Goal: Navigation & Orientation: Find specific page/section

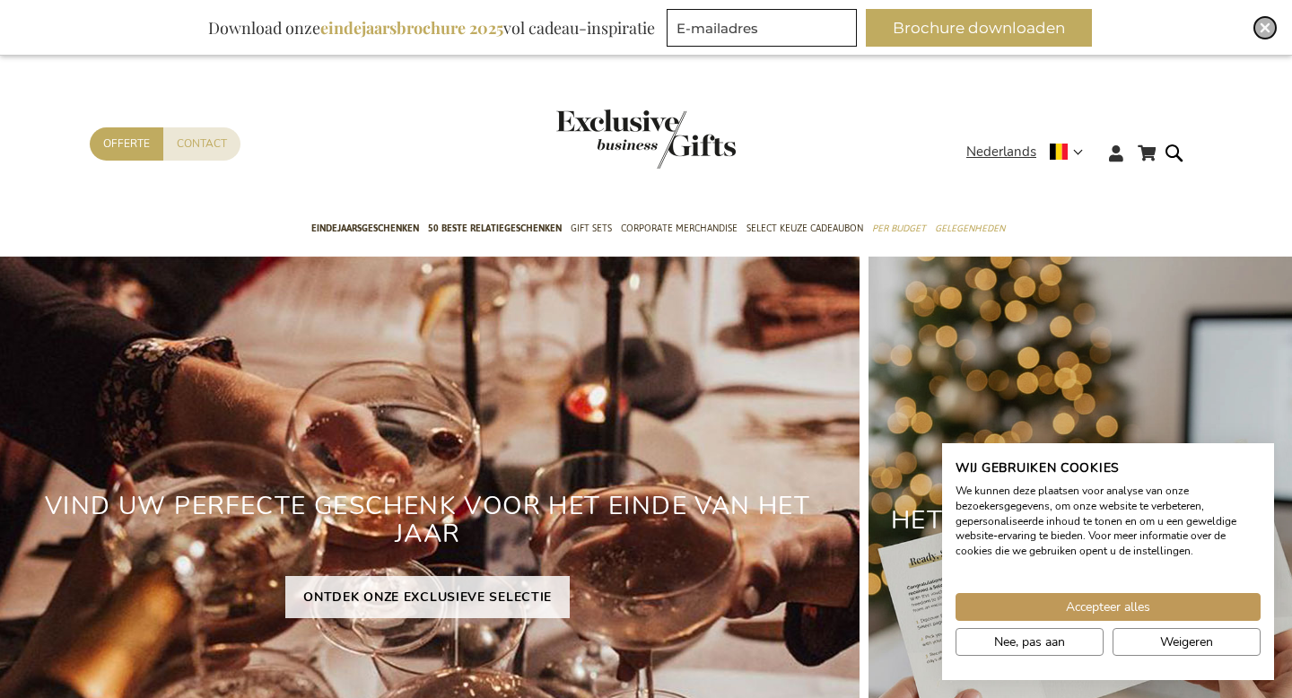
click at [1269, 19] on div "Close" at bounding box center [1265, 28] width 22 height 22
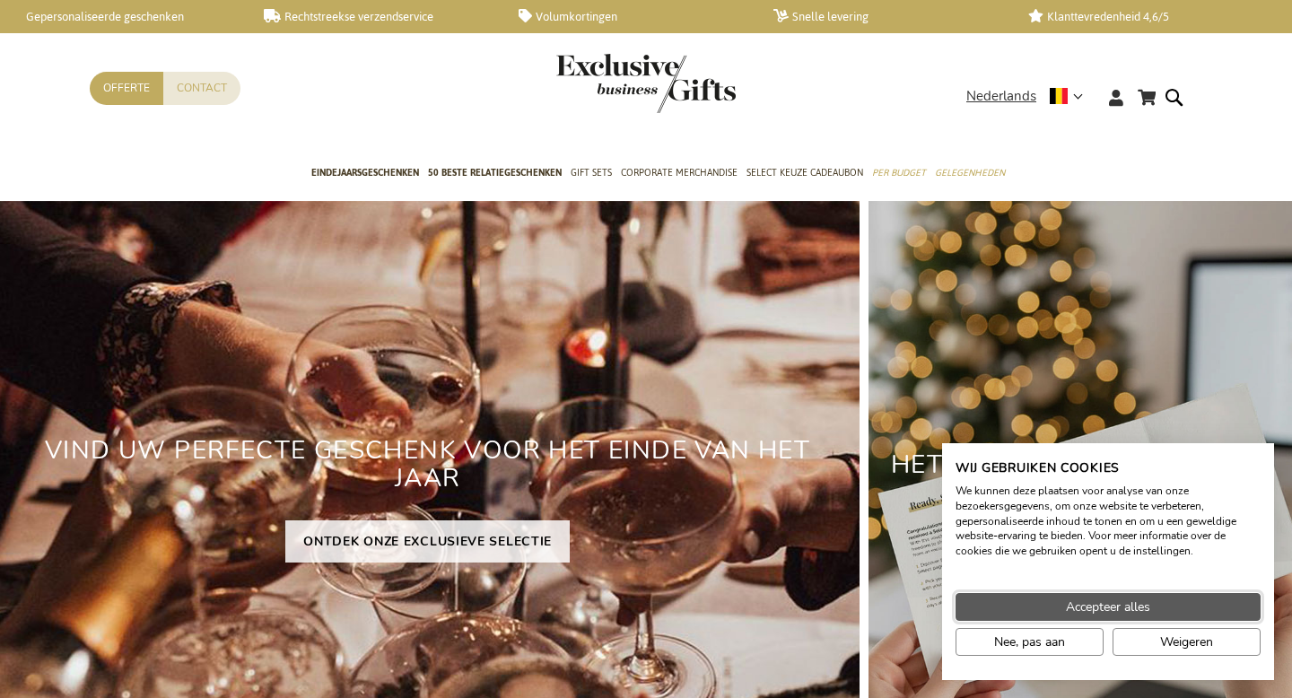
click at [1193, 616] on button "Accepteer alles" at bounding box center [1108, 607] width 305 height 28
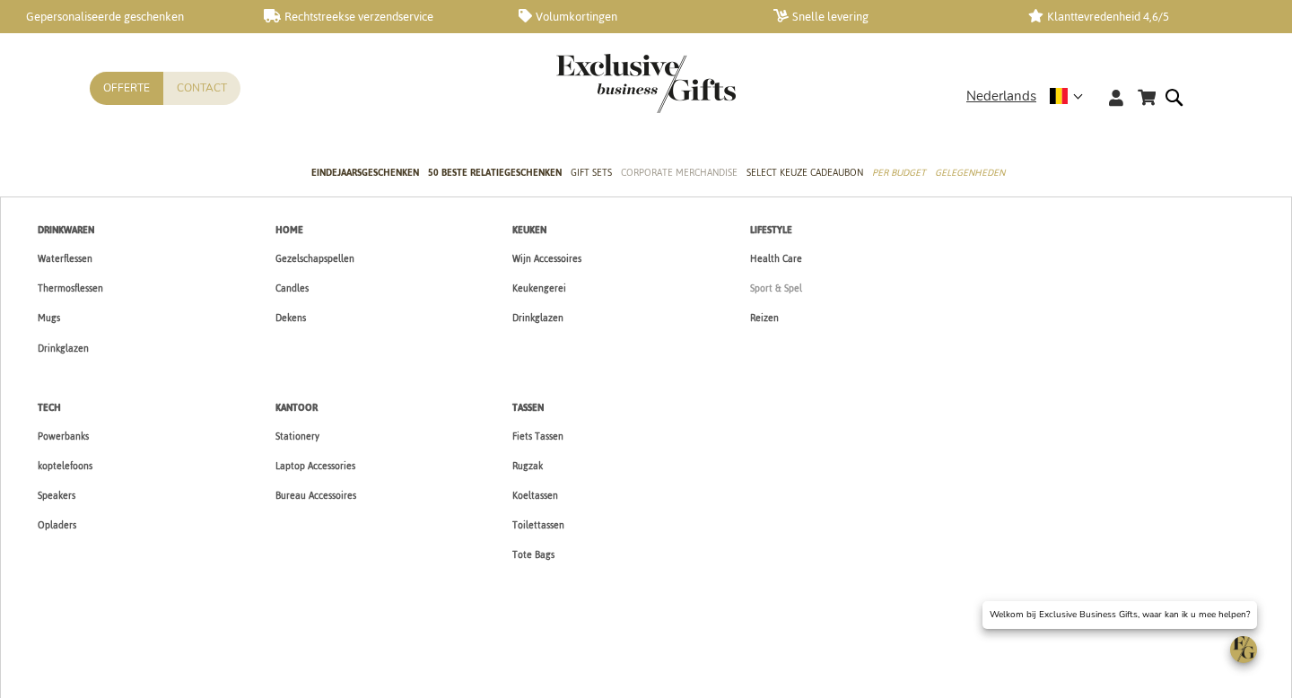
click at [780, 293] on span "Sport & Spel" at bounding box center [776, 288] width 52 height 19
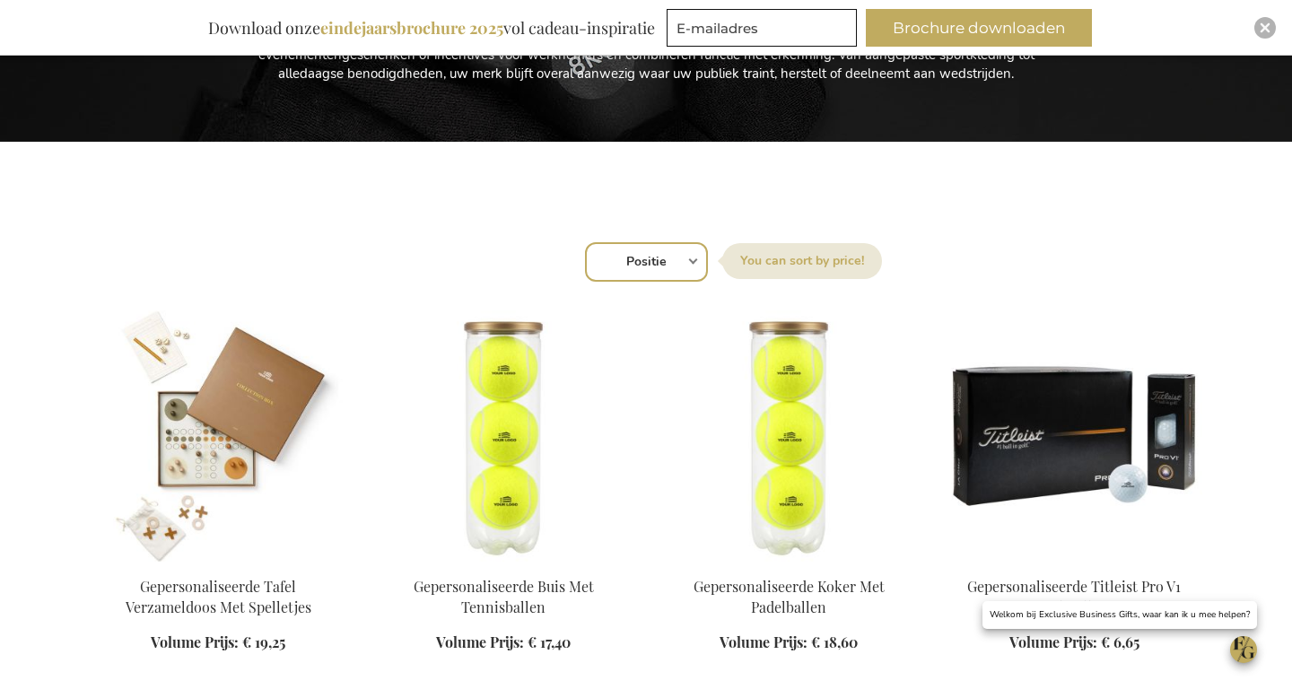
scroll to position [476, 0]
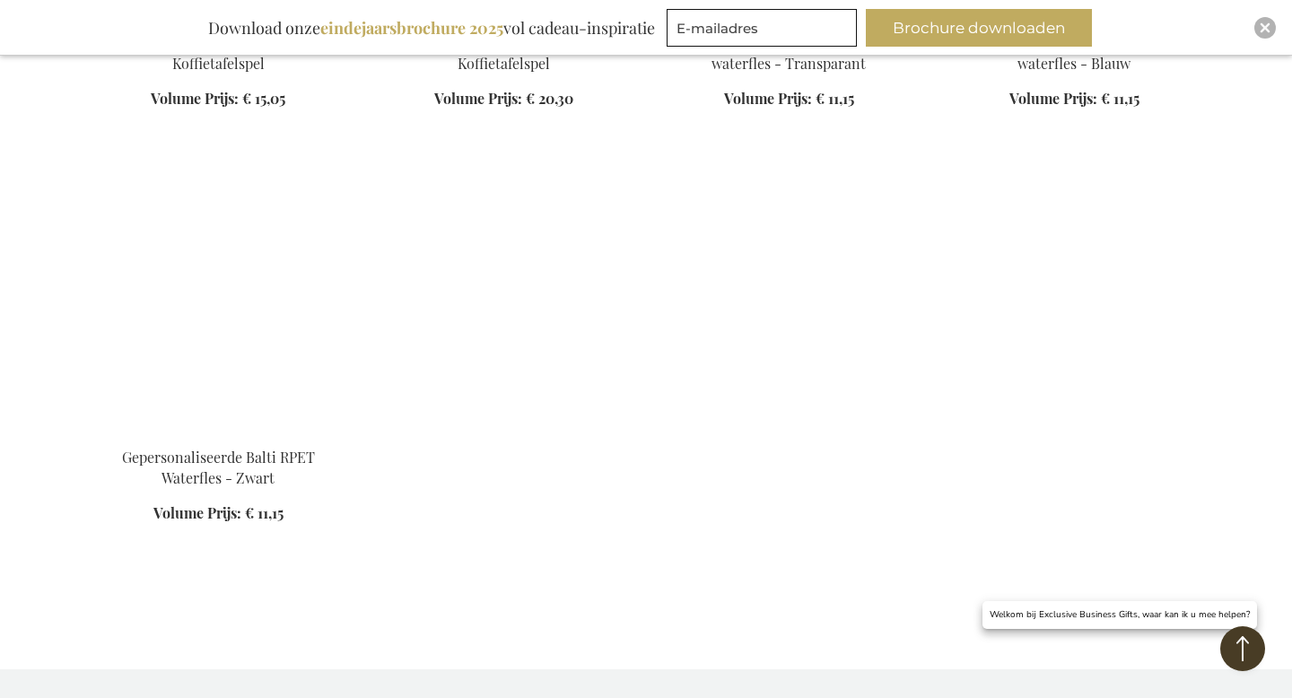
scroll to position [3990, 0]
